Goal: Transaction & Acquisition: Purchase product/service

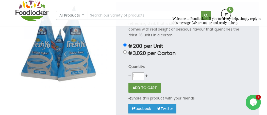
scroll to position [61, 0]
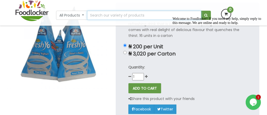
click at [91, 15] on input "text" at bounding box center [144, 15] width 114 height 9
type input "waffer"
click at [201, 11] on button "submit" at bounding box center [206, 15] width 10 height 9
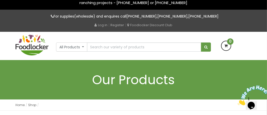
scroll to position [20, 0]
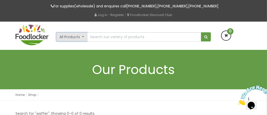
click at [83, 37] on button "All Products" at bounding box center [71, 36] width 31 height 9
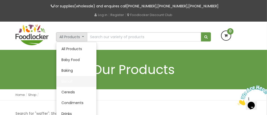
click at [68, 81] on link "Biscuit" at bounding box center [76, 81] width 40 height 11
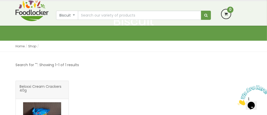
scroll to position [51, 0]
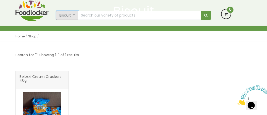
click at [73, 15] on button "Biscuit" at bounding box center [67, 15] width 22 height 9
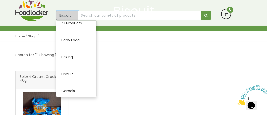
scroll to position [0, 0]
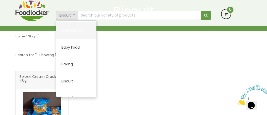
click at [73, 29] on link "All Products" at bounding box center [76, 30] width 40 height 17
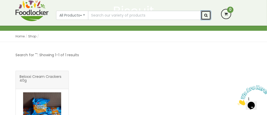
click at [205, 18] on button "submit" at bounding box center [206, 15] width 10 height 9
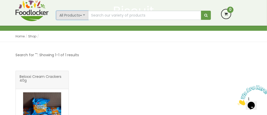
click at [83, 15] on button "All Products" at bounding box center [72, 15] width 32 height 9
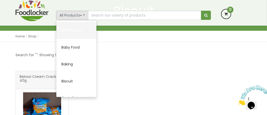
click at [74, 30] on link "All Products" at bounding box center [76, 30] width 40 height 17
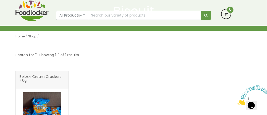
click at [74, 31] on div "Home Shop Shop" at bounding box center [134, 36] width 236 height 11
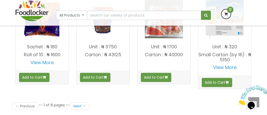
scroll to position [722, 0]
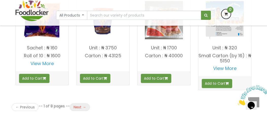
click at [83, 103] on link "Next →" at bounding box center [80, 107] width 20 height 8
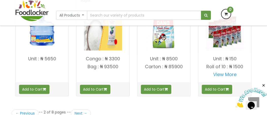
scroll to position [712, 0]
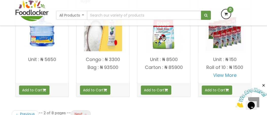
click at [81, 110] on link "Next →" at bounding box center [81, 114] width 20 height 8
click at [79, 110] on link "Next →" at bounding box center [81, 114] width 20 height 8
click at [77, 110] on link "Next →" at bounding box center [81, 114] width 20 height 8
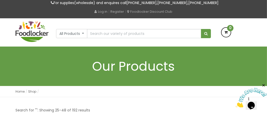
scroll to position [0, 0]
